Goal: Task Accomplishment & Management: Manage account settings

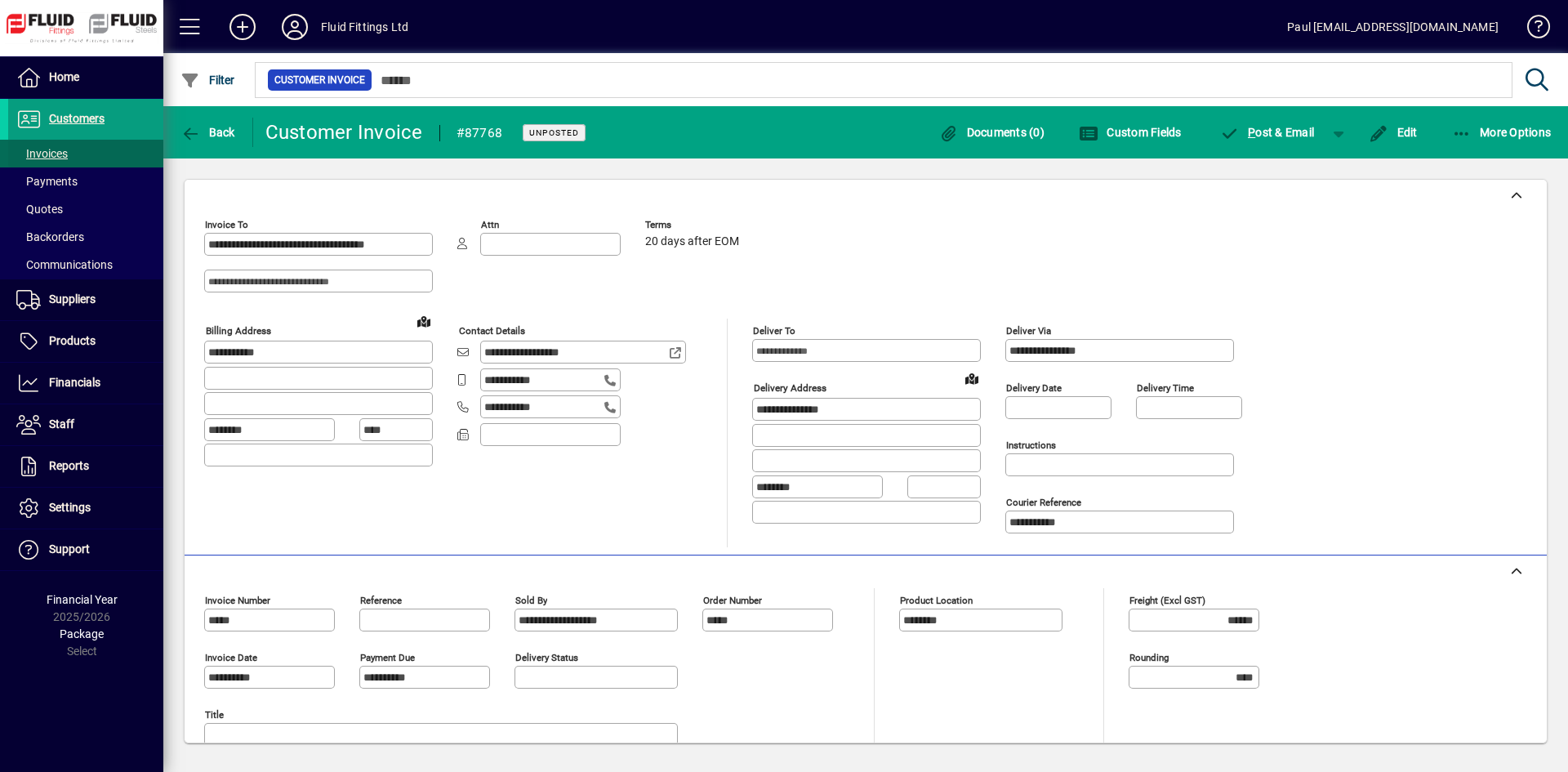
click at [47, 154] on span "Invoices" at bounding box center [42, 153] width 52 height 13
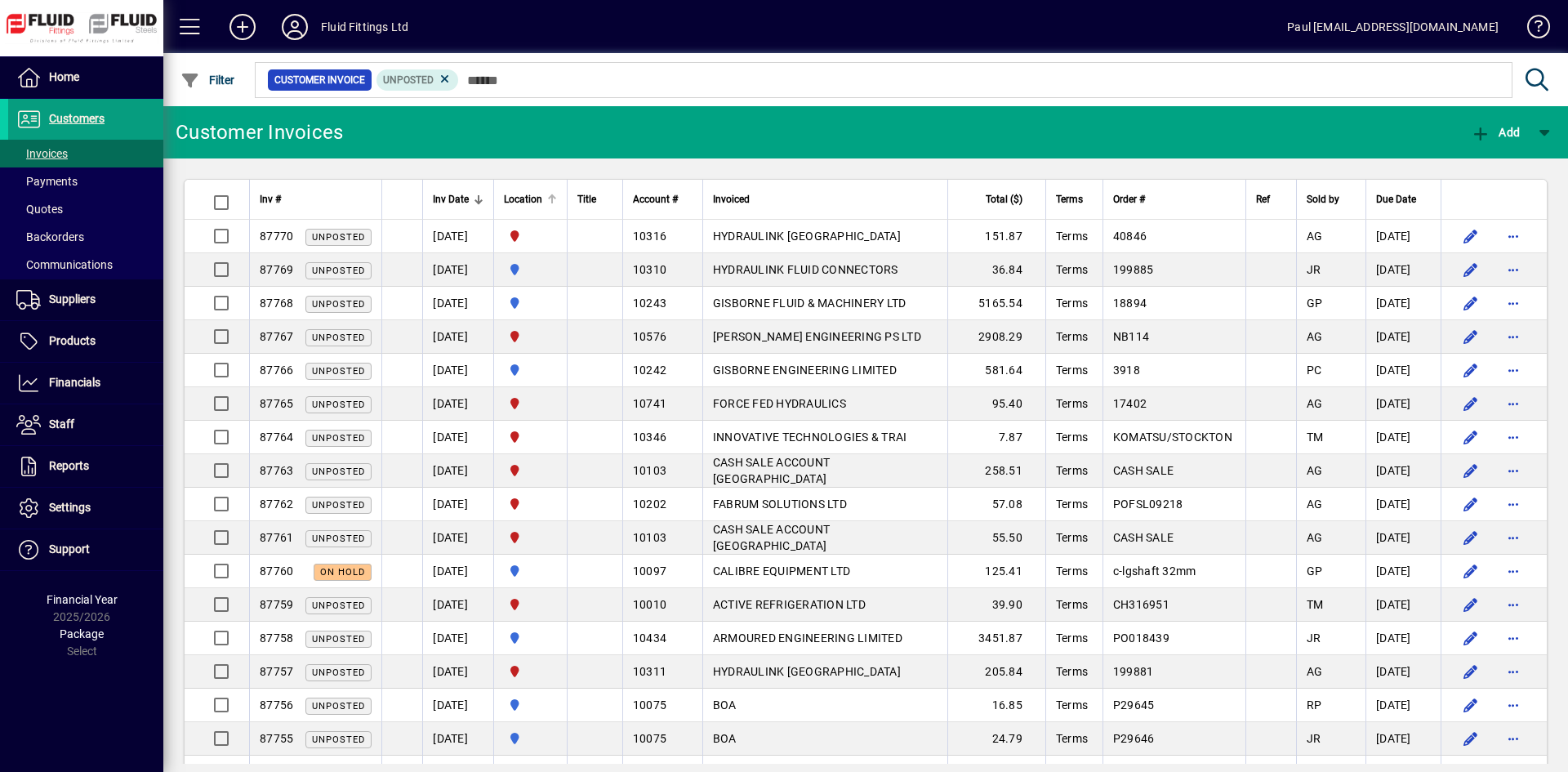
click at [557, 199] on div at bounding box center [554, 197] width 5 height 5
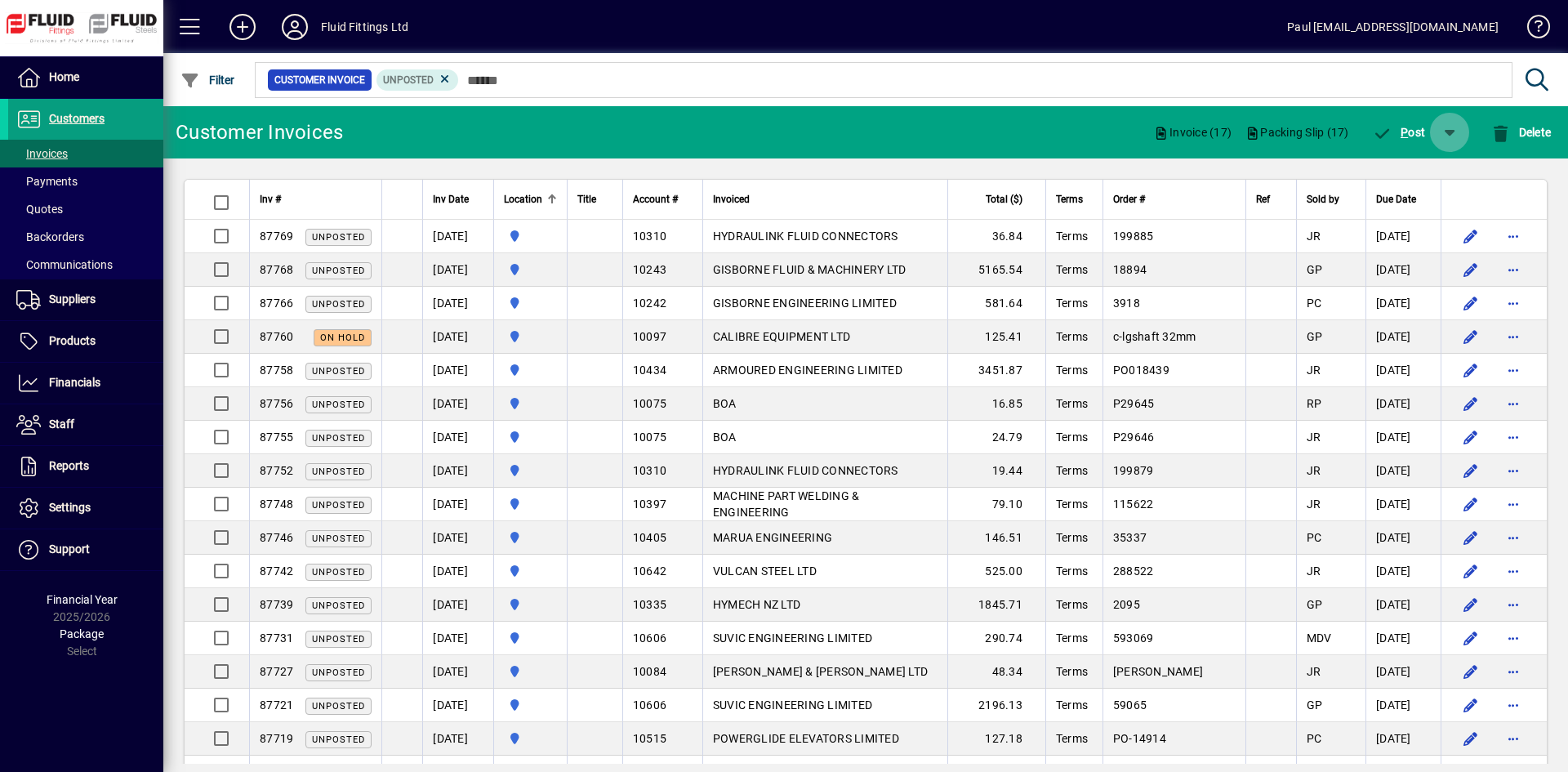
click at [1443, 131] on span "button" at bounding box center [1449, 131] width 39 height 39
click at [1385, 174] on span "P" at bounding box center [1386, 174] width 8 height 13
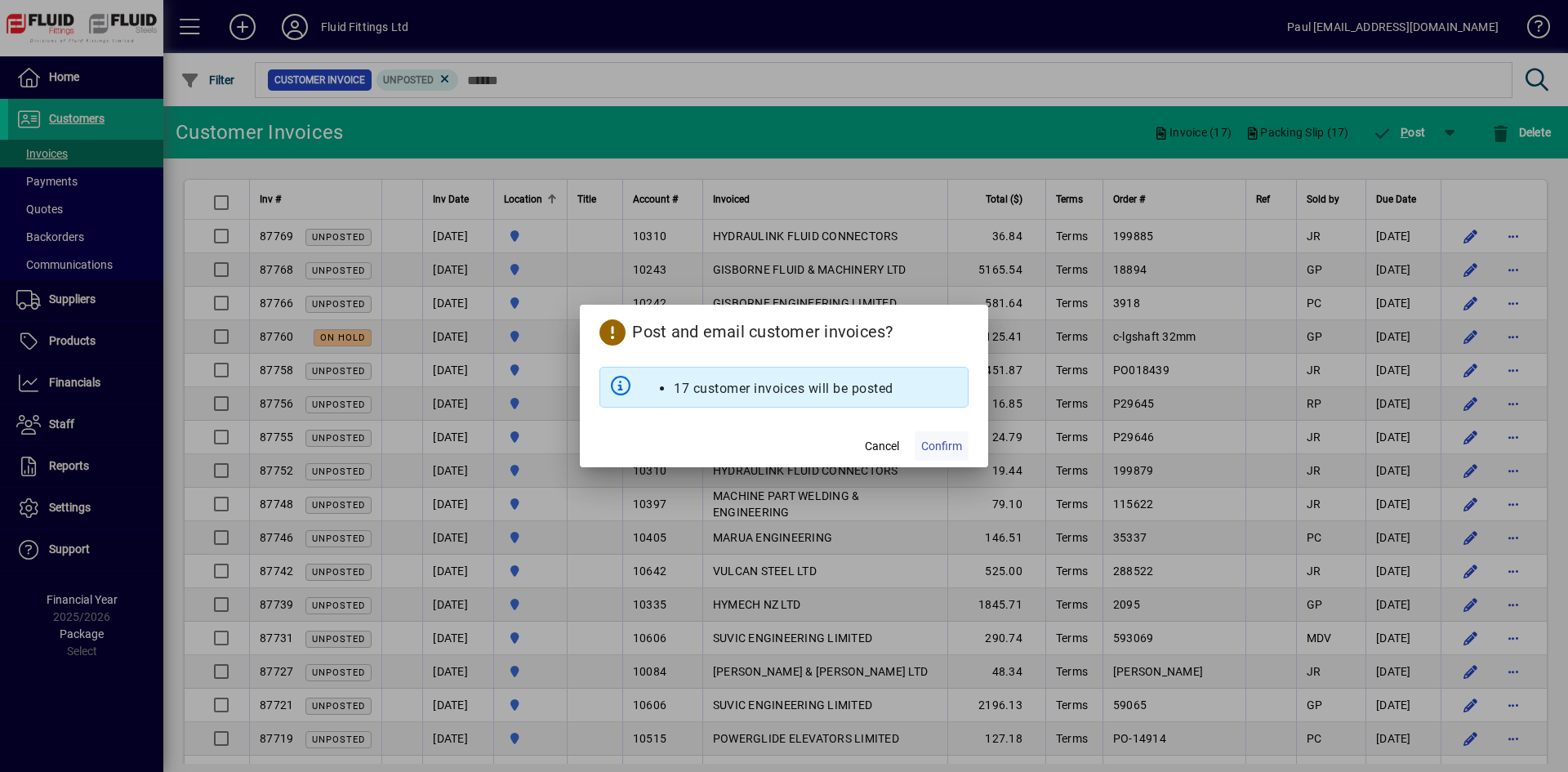
click at [930, 446] on span "Confirm" at bounding box center [941, 446] width 41 height 17
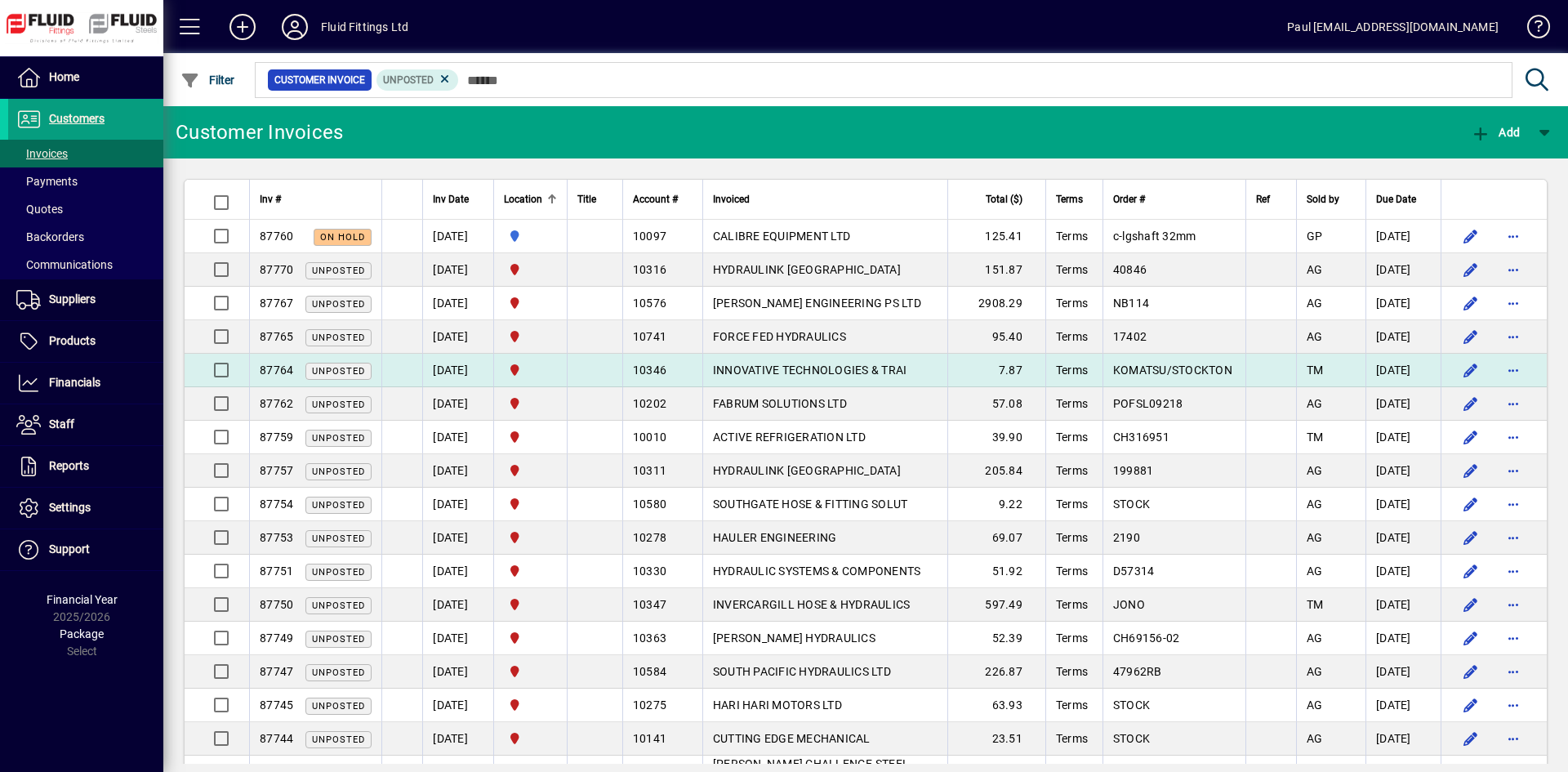
click at [1228, 369] on span "KOMATSU/STOCKTON" at bounding box center [1173, 370] width 119 height 13
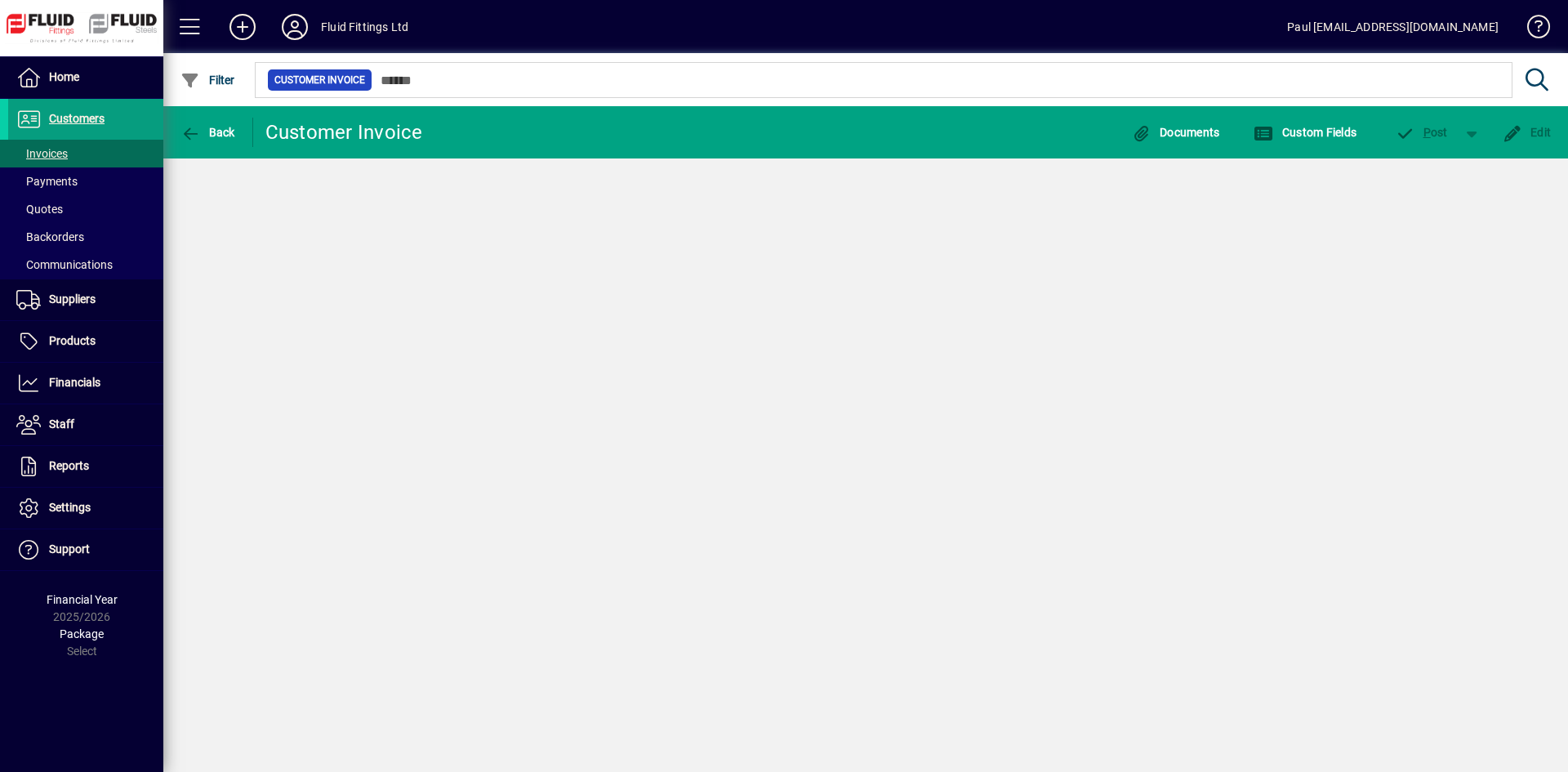
click at [1228, 369] on div "Back Customer Invoice Documents Custom Fields P ost Edit" at bounding box center [865, 439] width 1404 height 666
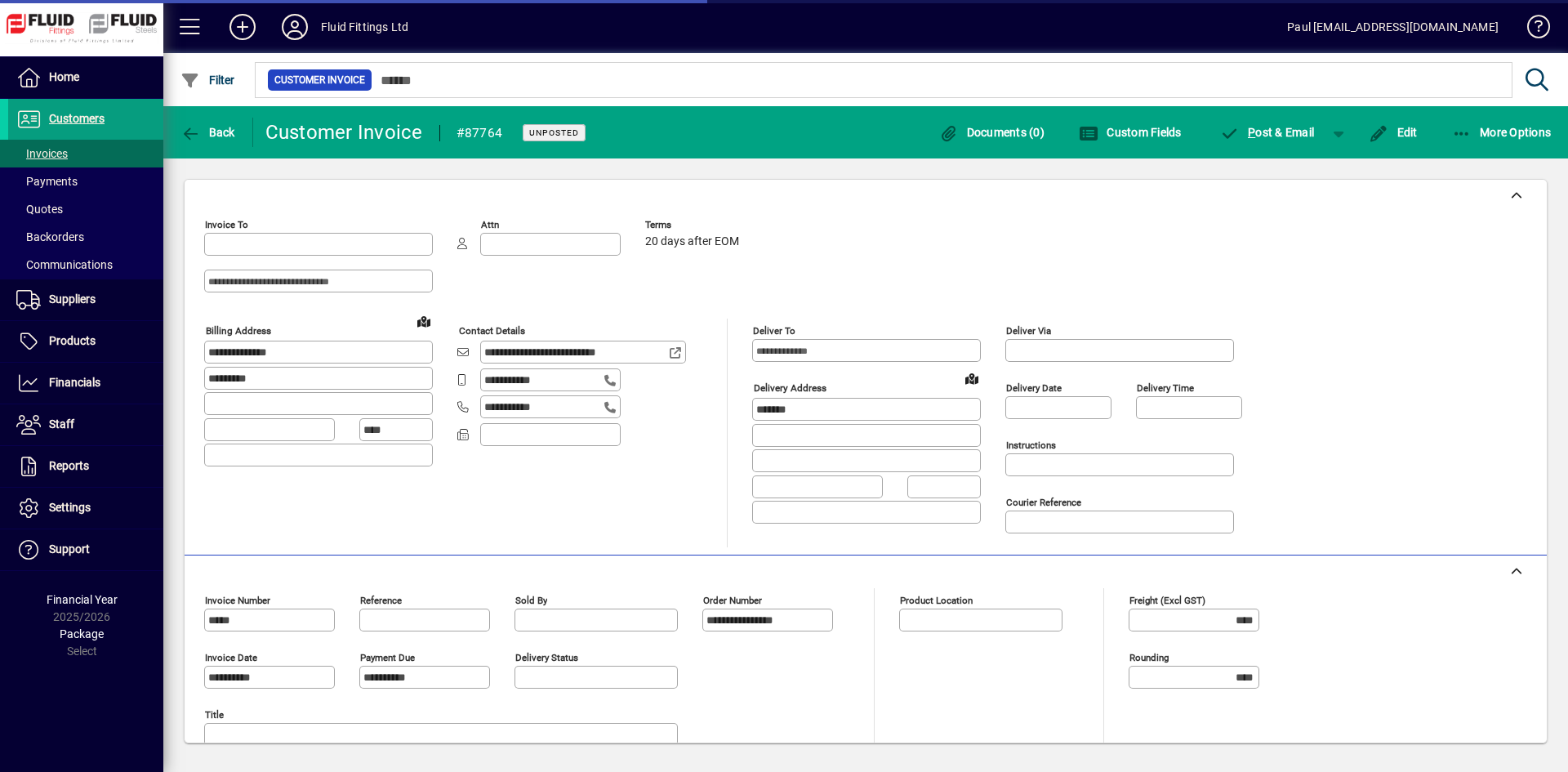
type input "**********"
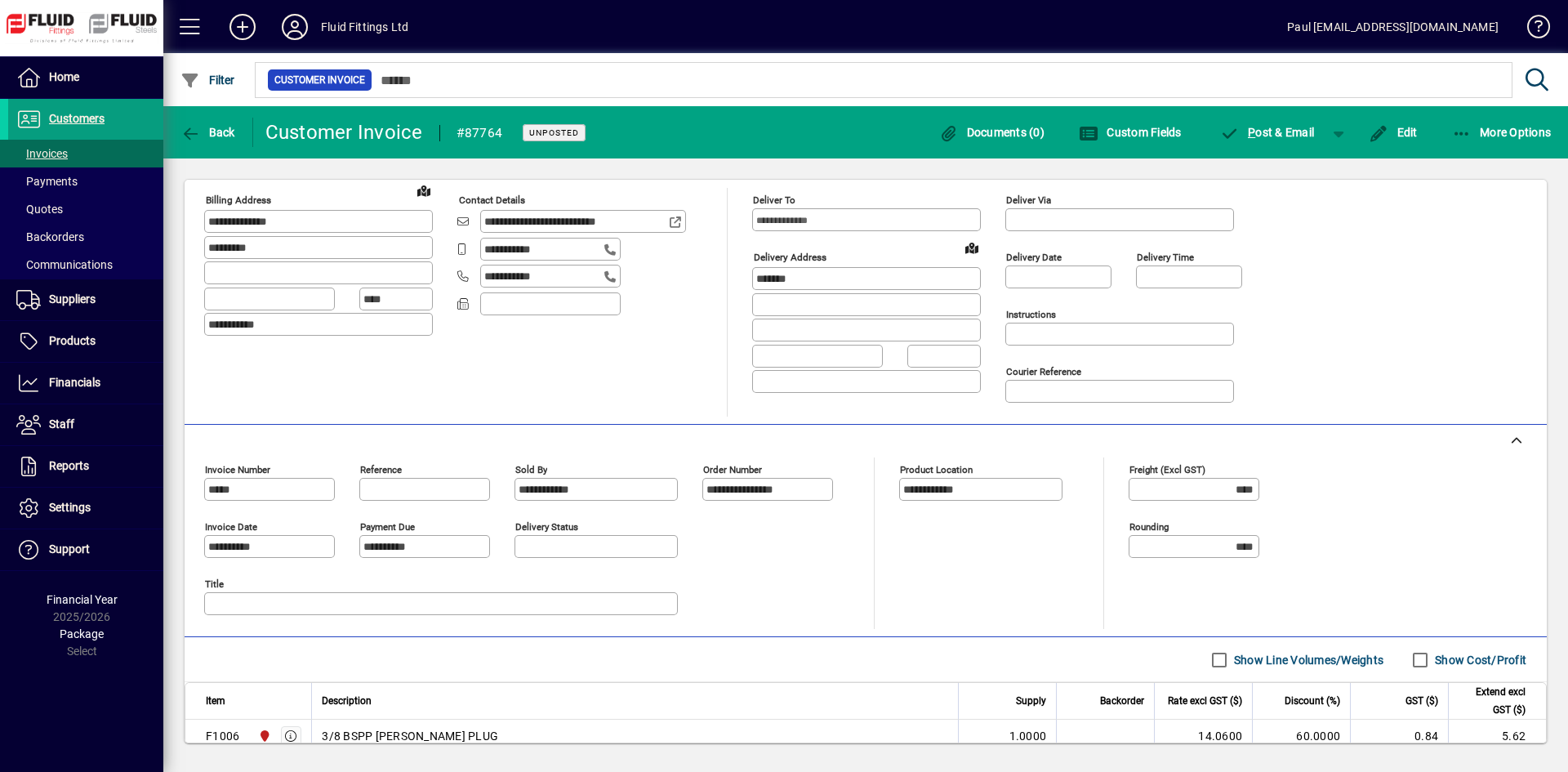
scroll to position [21, 0]
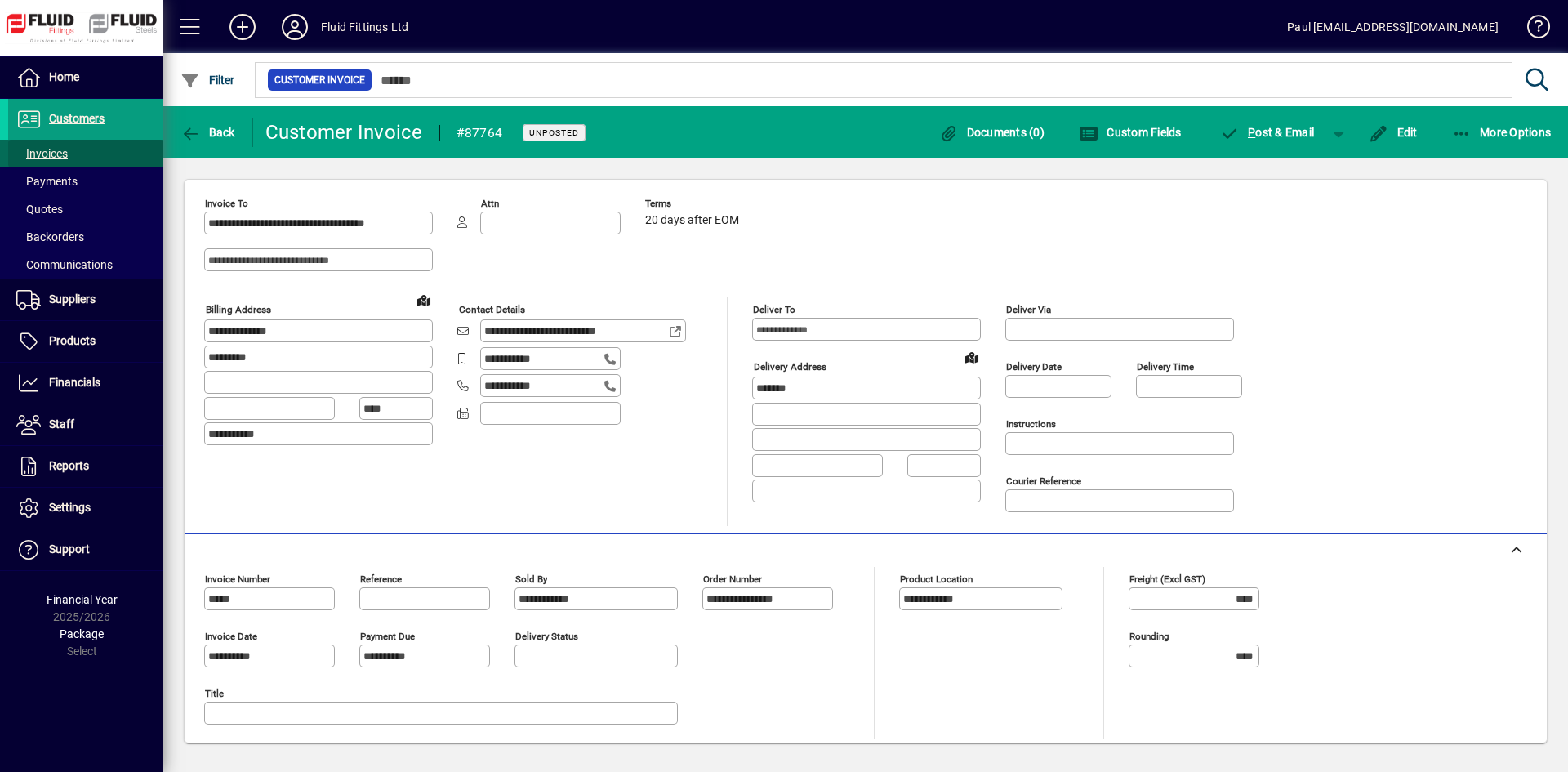
click at [66, 151] on span "Invoices" at bounding box center [42, 153] width 52 height 13
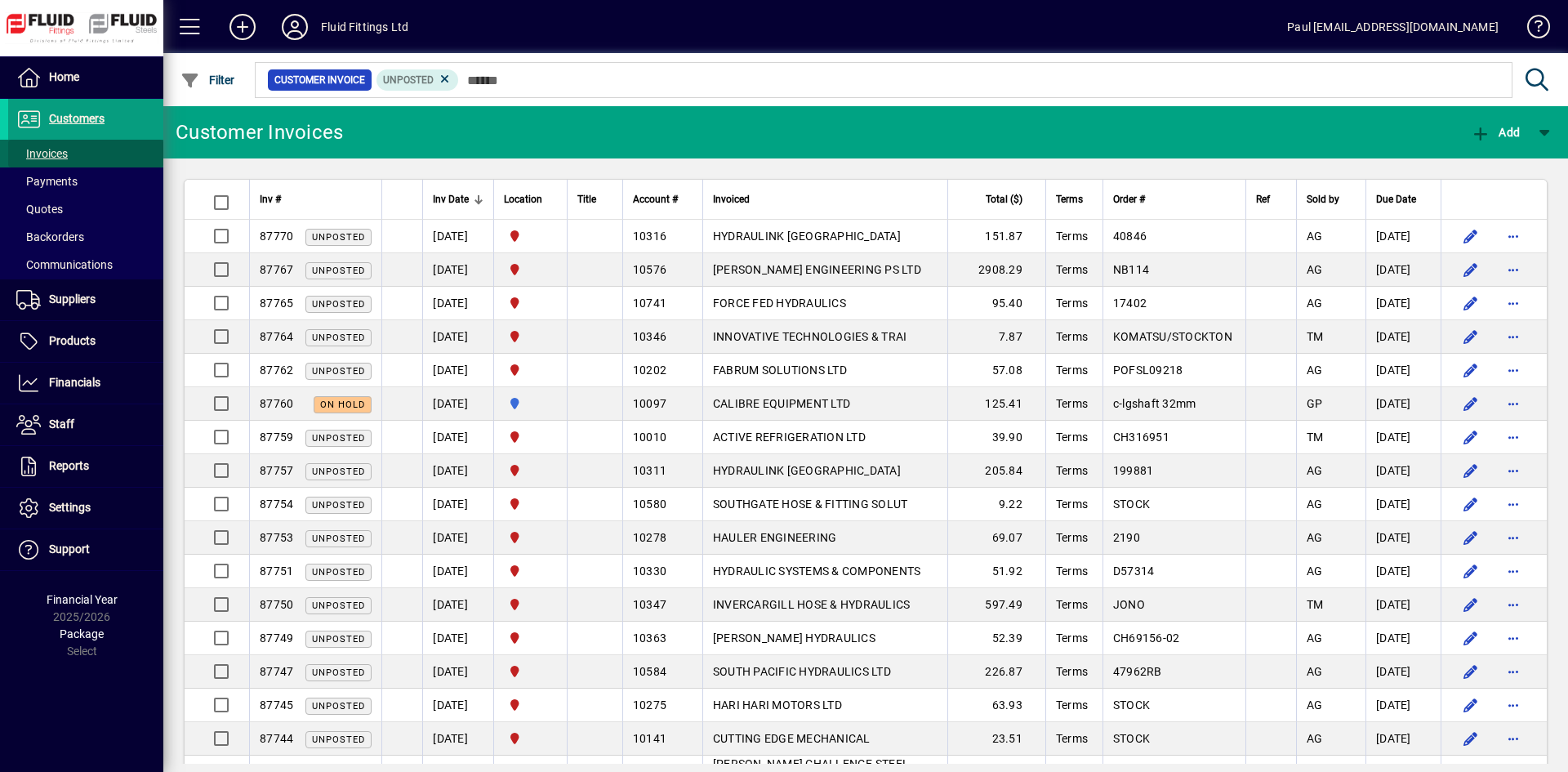
click at [37, 152] on span "Invoices" at bounding box center [42, 153] width 52 height 13
click at [292, 29] on icon at bounding box center [294, 27] width 33 height 26
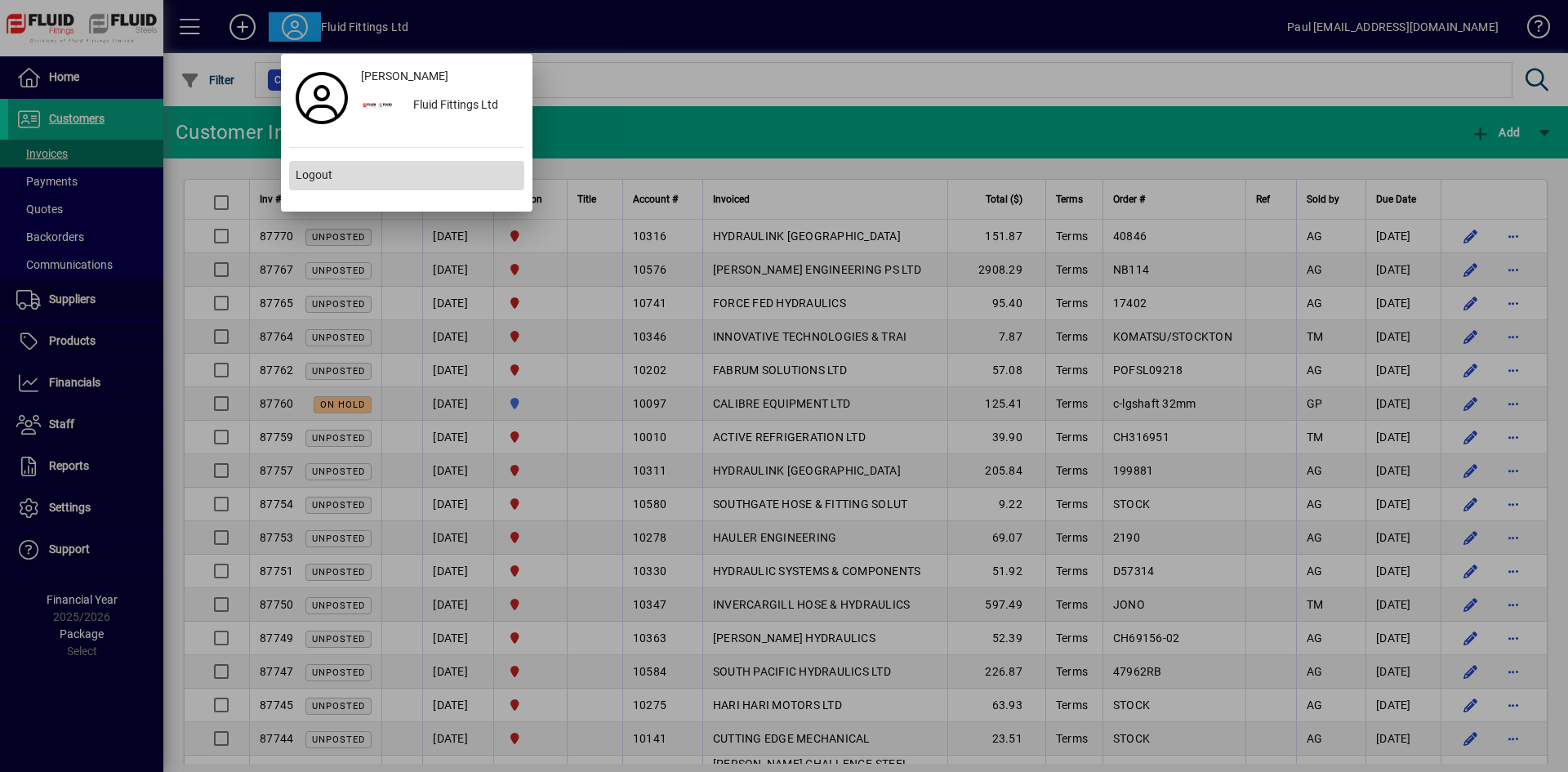
click at [322, 175] on span "Logout" at bounding box center [314, 175] width 37 height 17
